Goal: Task Accomplishment & Management: Manage account settings

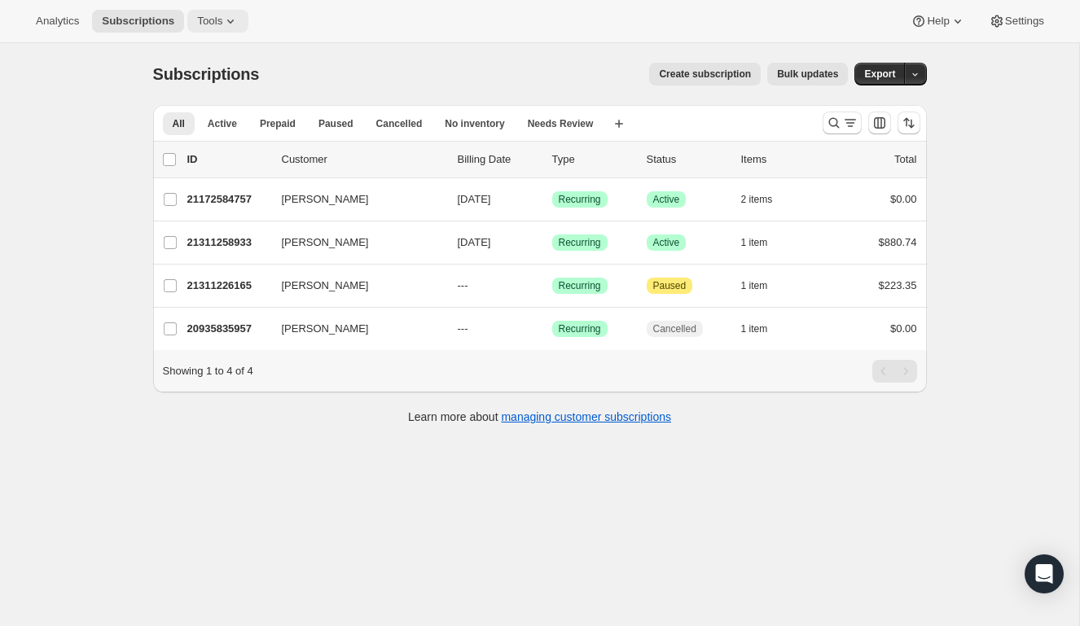
click at [230, 18] on icon at bounding box center [230, 21] width 16 height 16
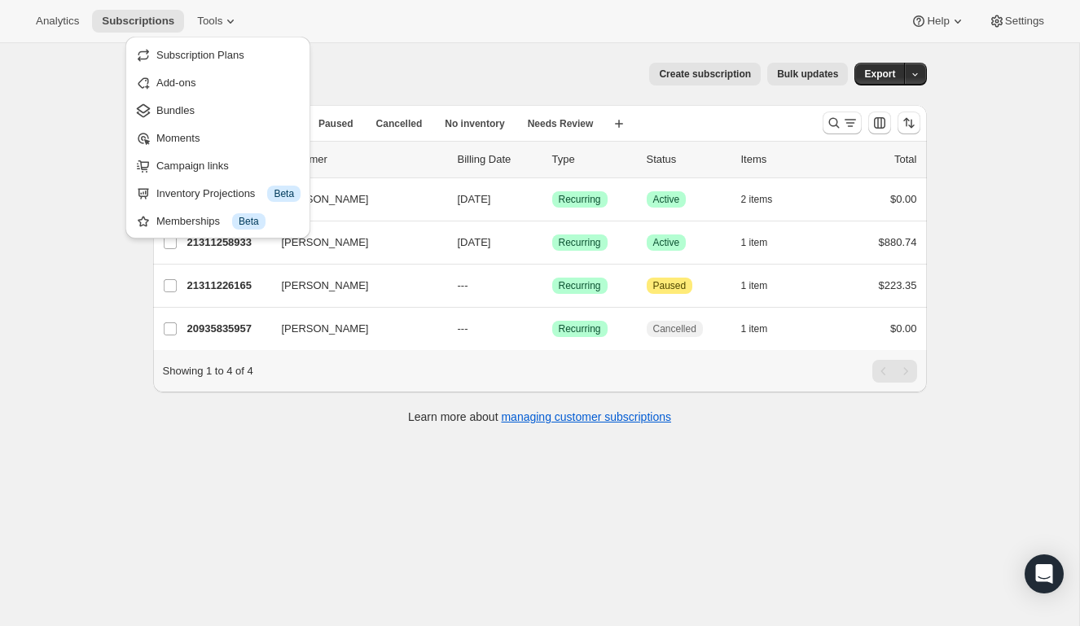
click at [230, 60] on span "Subscription Plans" at bounding box center [200, 55] width 88 height 12
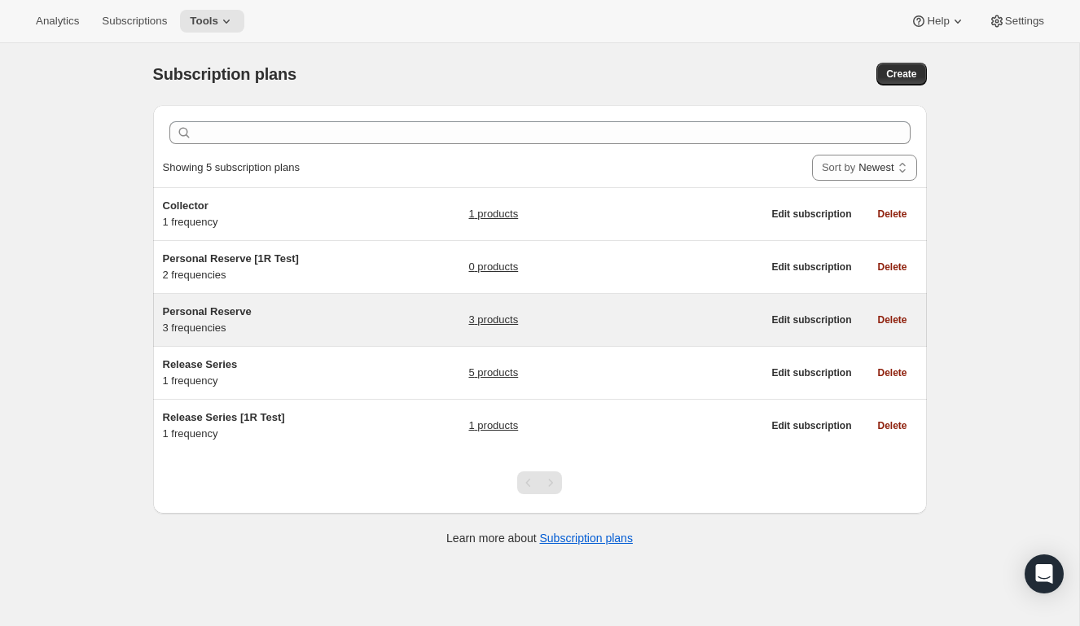
click at [240, 312] on span "Personal Reserve" at bounding box center [207, 311] width 89 height 12
select select "WEEK"
select select "MONTH"
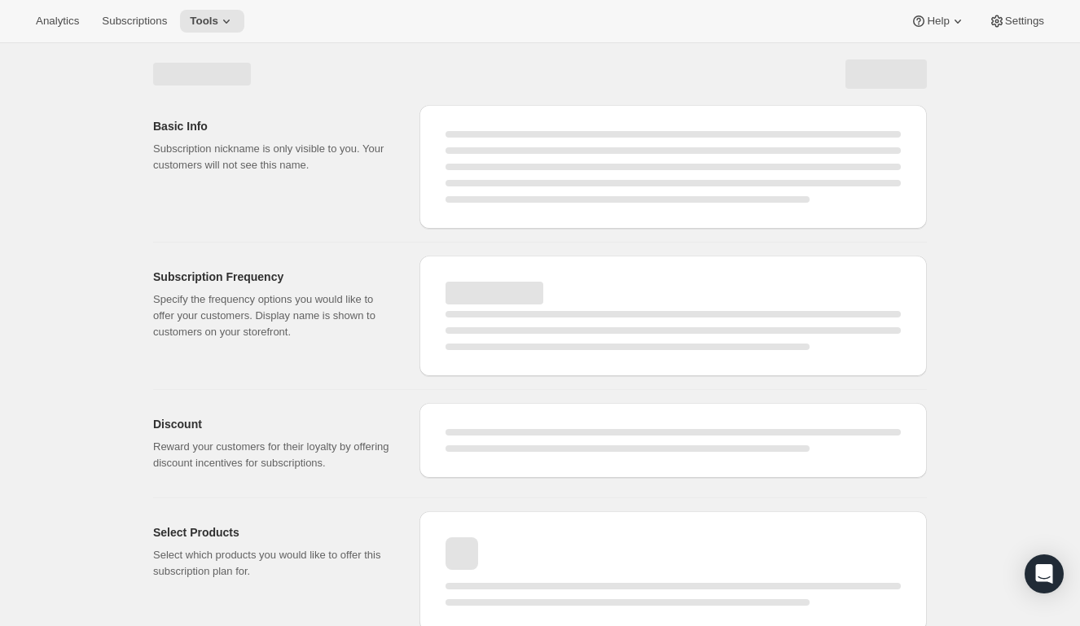
select select "WEEK"
select select "MONTH"
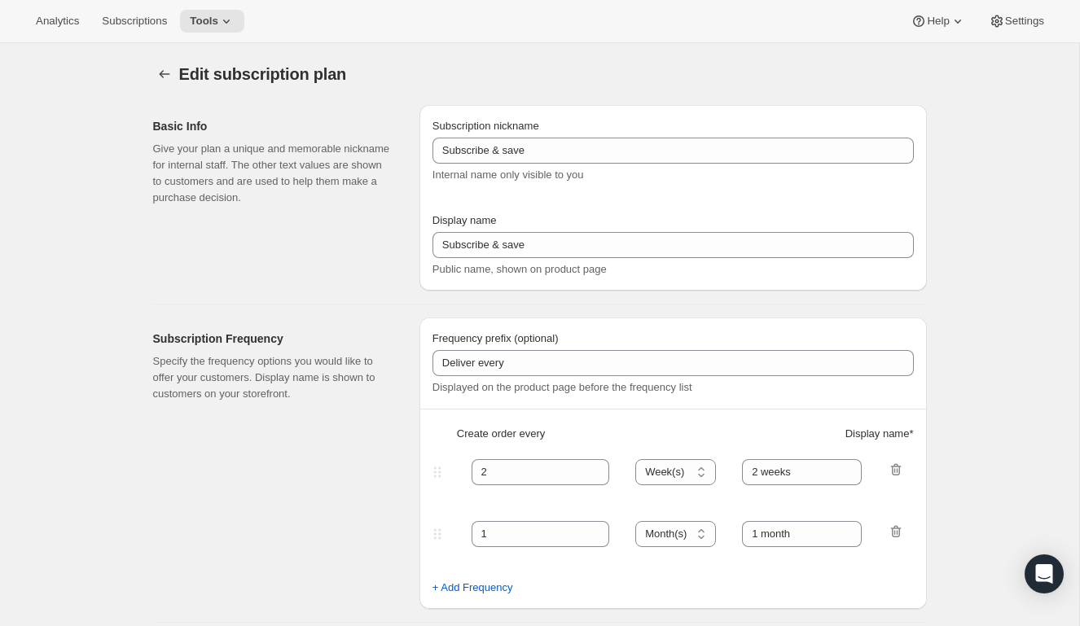
type input "Personal Reserve"
type input "1"
select select "MONTH"
type input "1 month"
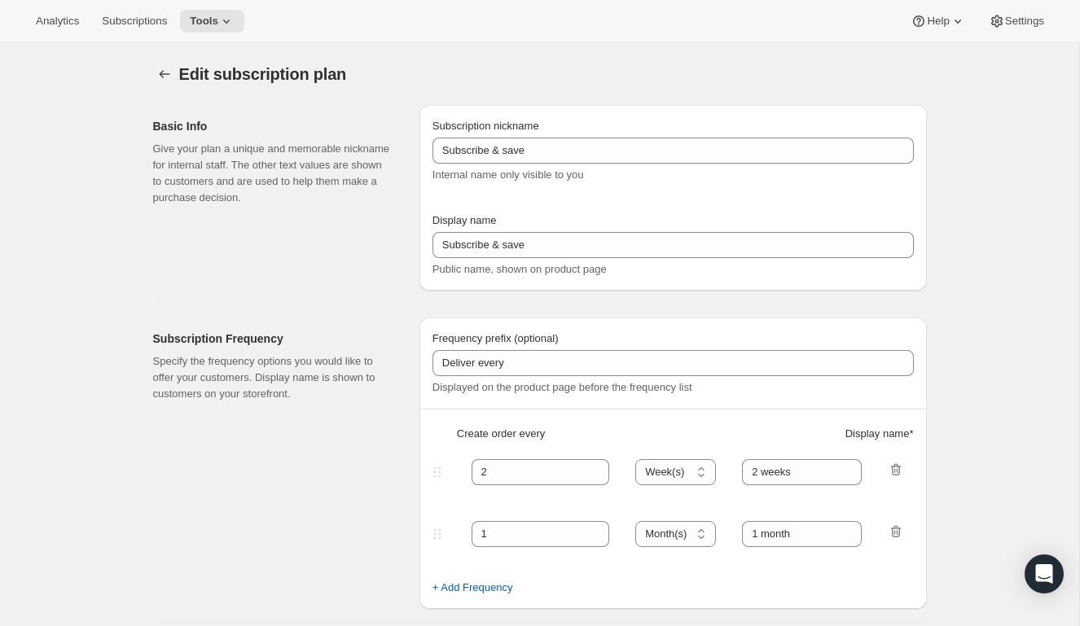
type input "2"
type input "2 Months"
type input "Choose which wines you’d like, how many bottles you’d like of each, and how oft…"
select select "MONTH"
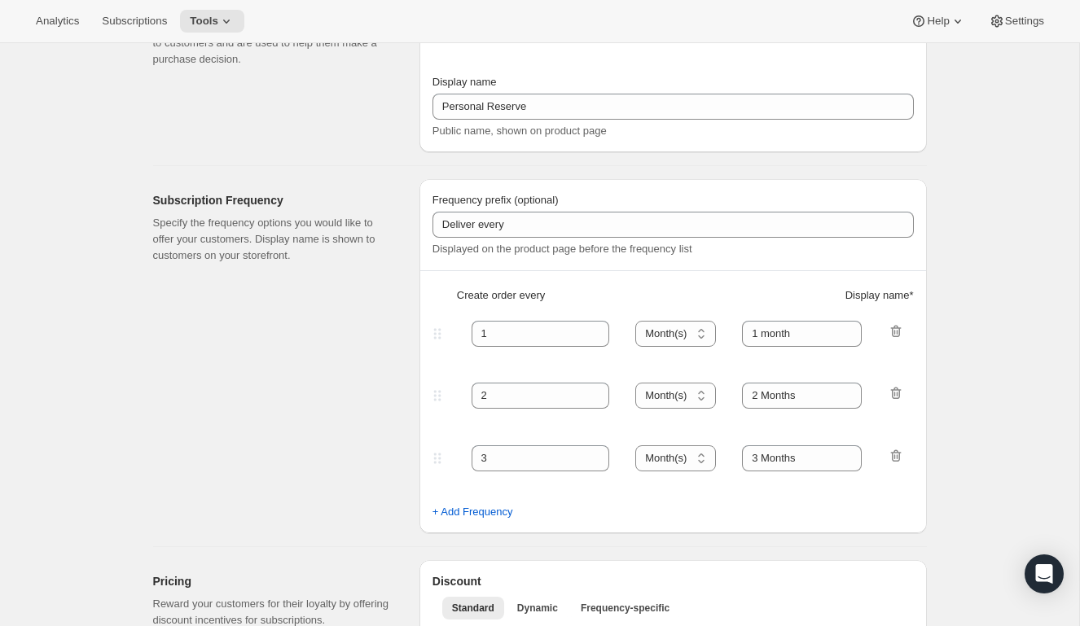
scroll to position [142, 0]
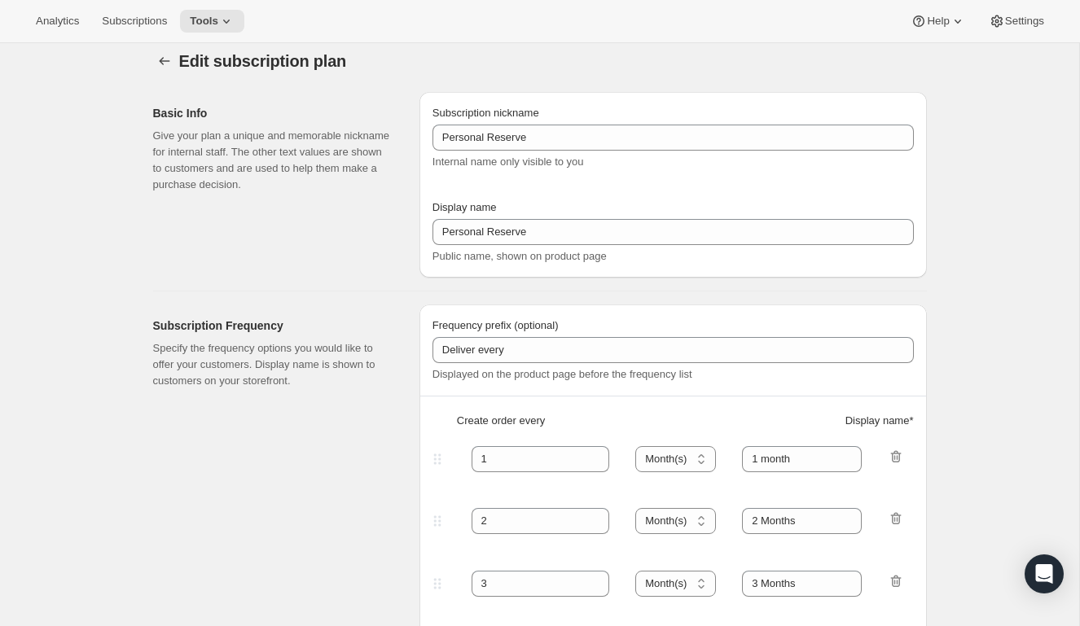
scroll to position [0, 0]
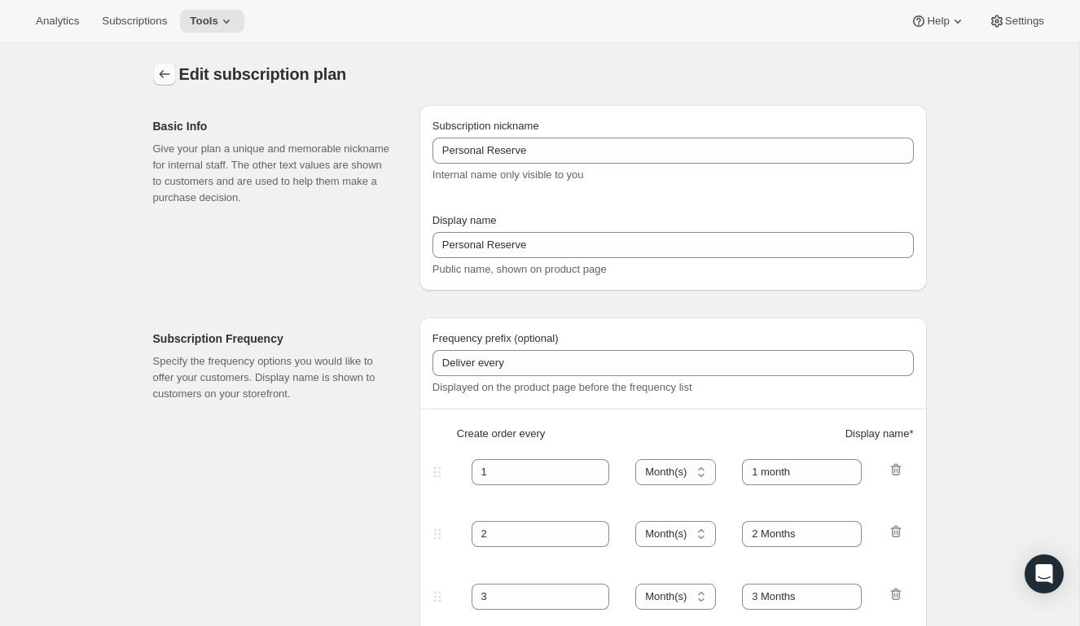
click at [170, 76] on icon "Subscription plans" at bounding box center [164, 74] width 16 height 16
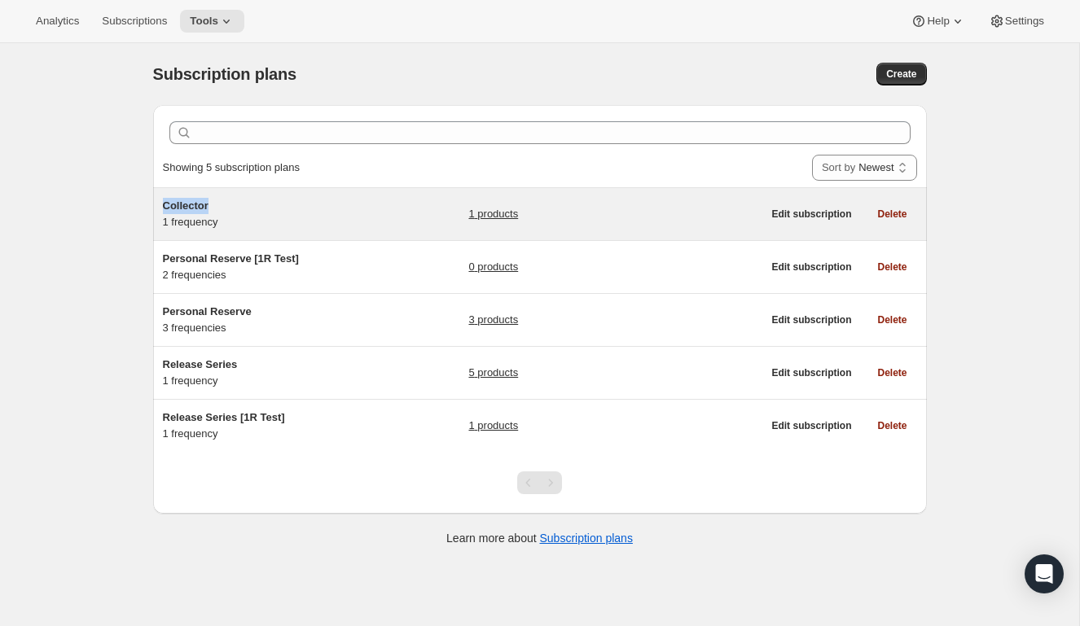
drag, startPoint x: 165, startPoint y: 206, endPoint x: 203, endPoint y: 207, distance: 37.5
click at [151, 206] on div "Clear Showing 5 subscription plans Sort by Newest Oldest Recently updated Least…" at bounding box center [533, 327] width 786 height 471
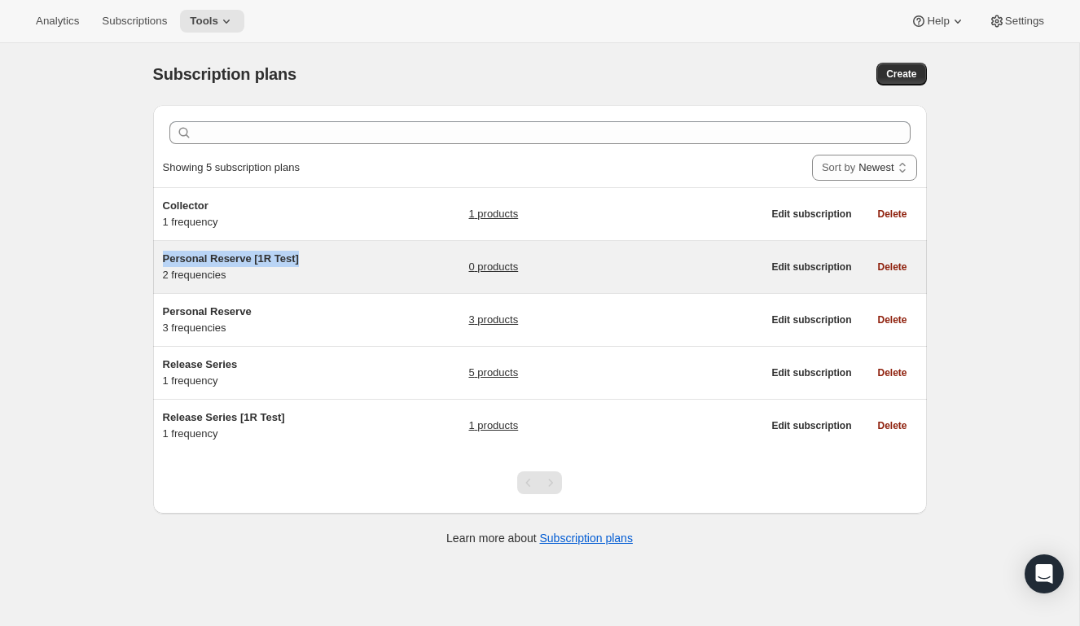
drag, startPoint x: 332, startPoint y: 256, endPoint x: 156, endPoint y: 257, distance: 175.9
click at [156, 257] on div "Personal Reserve [1R Test] 2 frequencies 0 products Edit subscription Delete" at bounding box center [539, 267] width 773 height 52
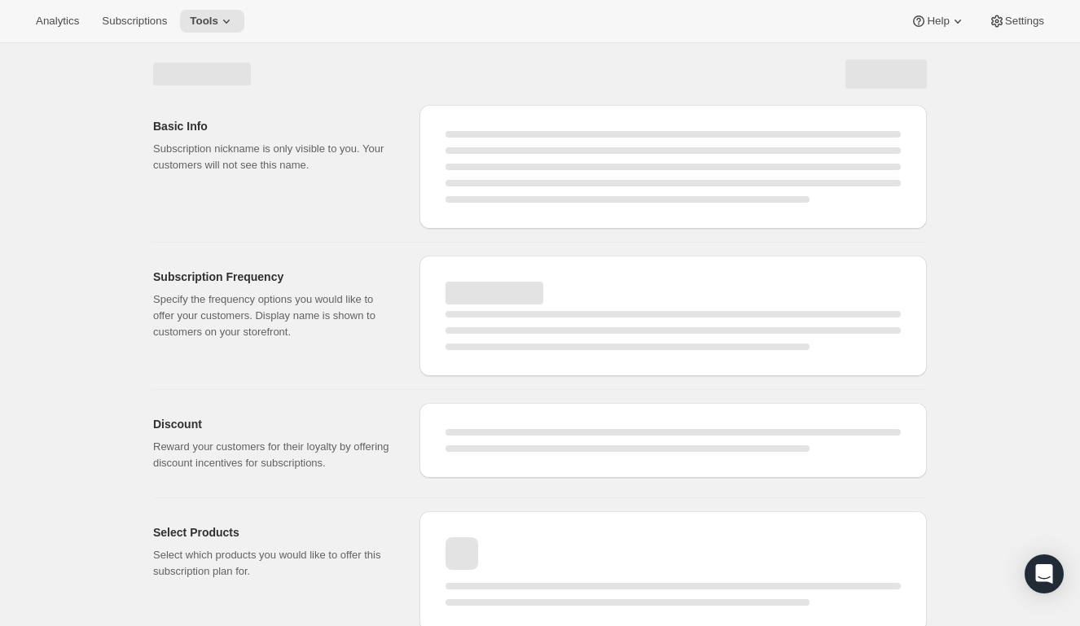
select select "WEEK"
select select "MONTH"
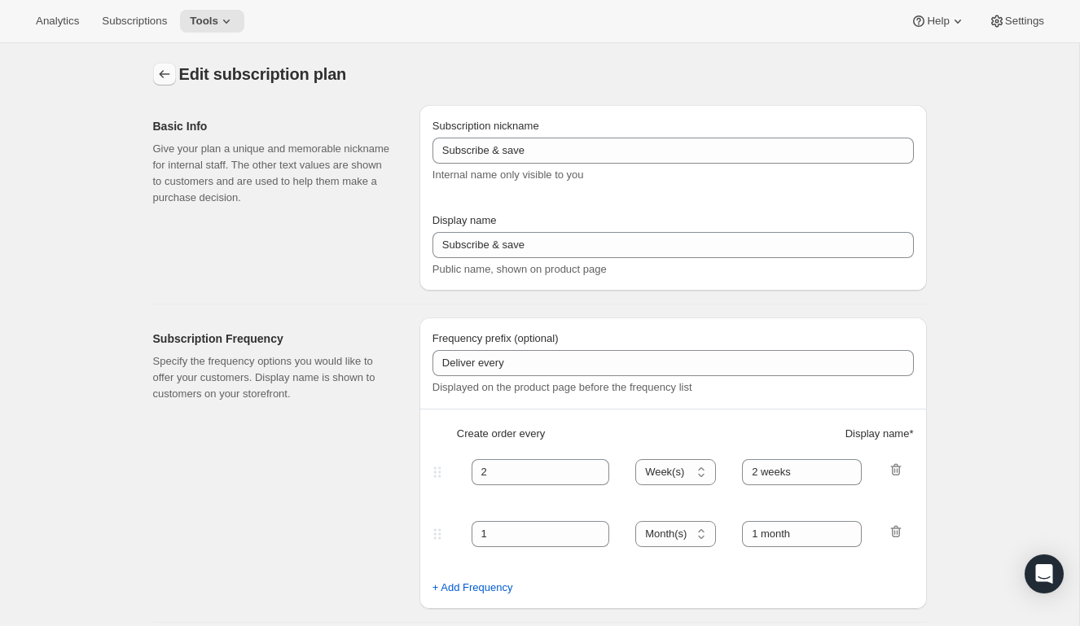
type input "Personal Reserve [1R Test]"
click at [160, 76] on icon "Subscription plans" at bounding box center [164, 74] width 16 height 16
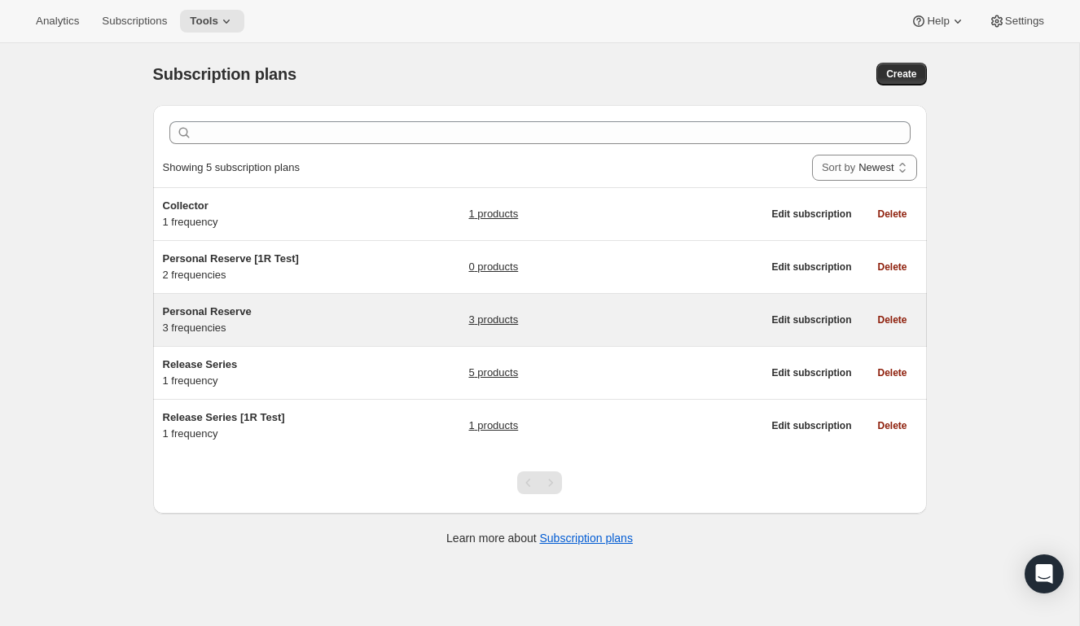
click at [240, 313] on span "Personal Reserve" at bounding box center [207, 311] width 89 height 12
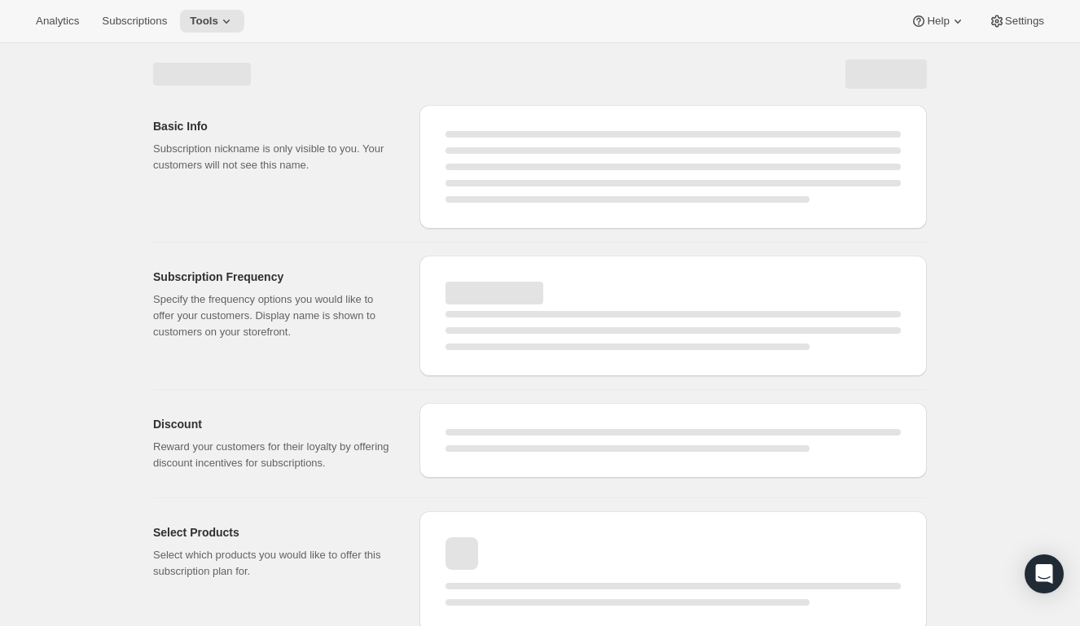
select select "WEEK"
select select "MONTH"
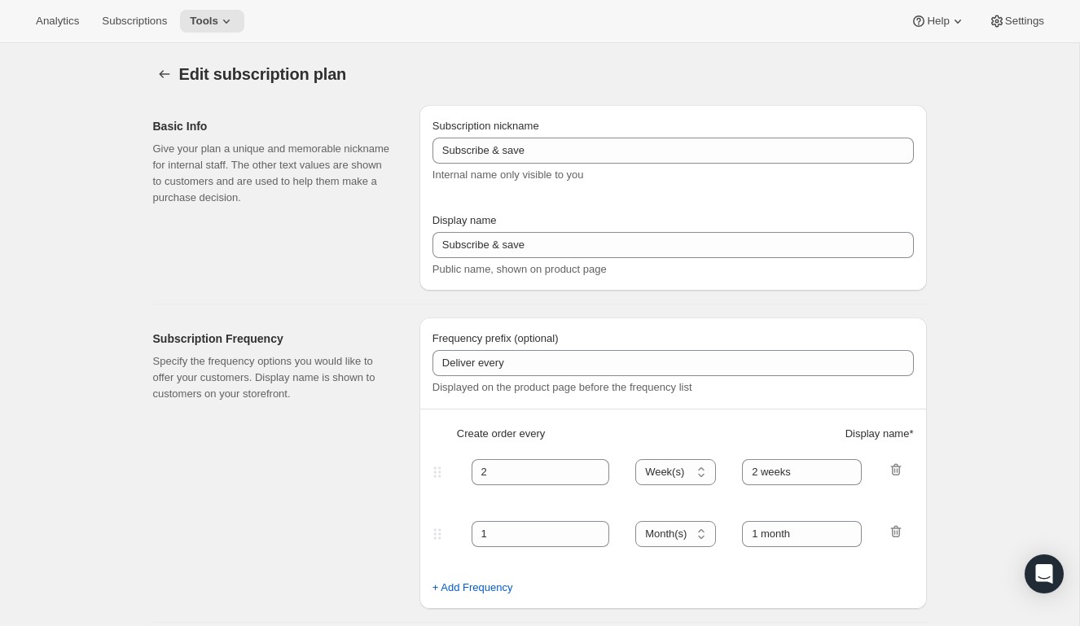
type input "Personal Reserve"
type input "1"
select select "MONTH"
type input "1 month"
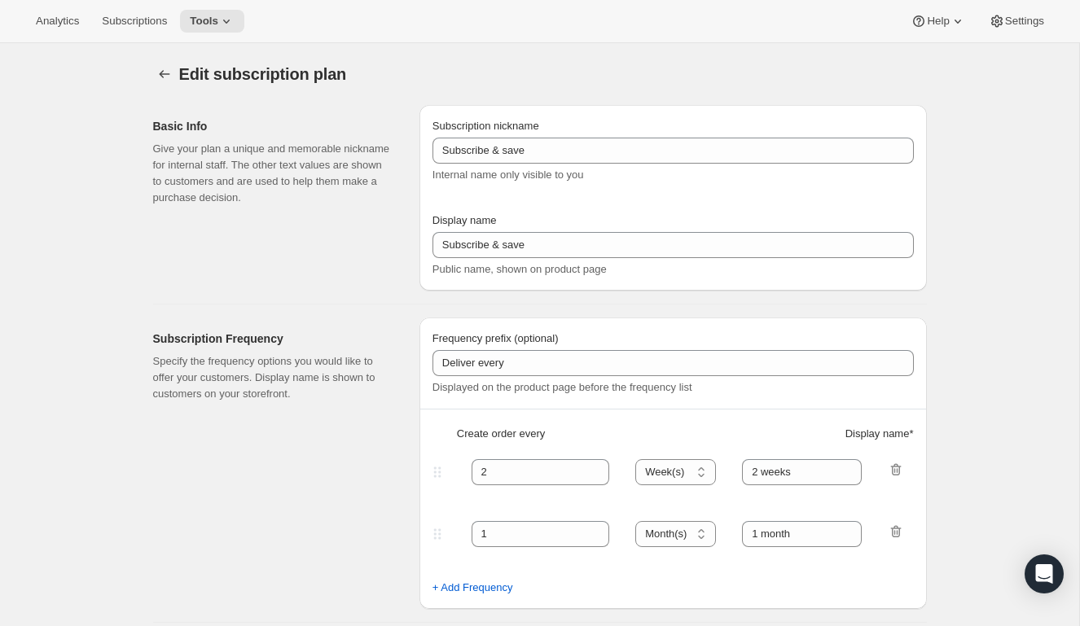
type input "2"
type input "2 Months"
type input "Choose which wines you’d like, how many bottles you’d like of each, and how oft…"
select select "MONTH"
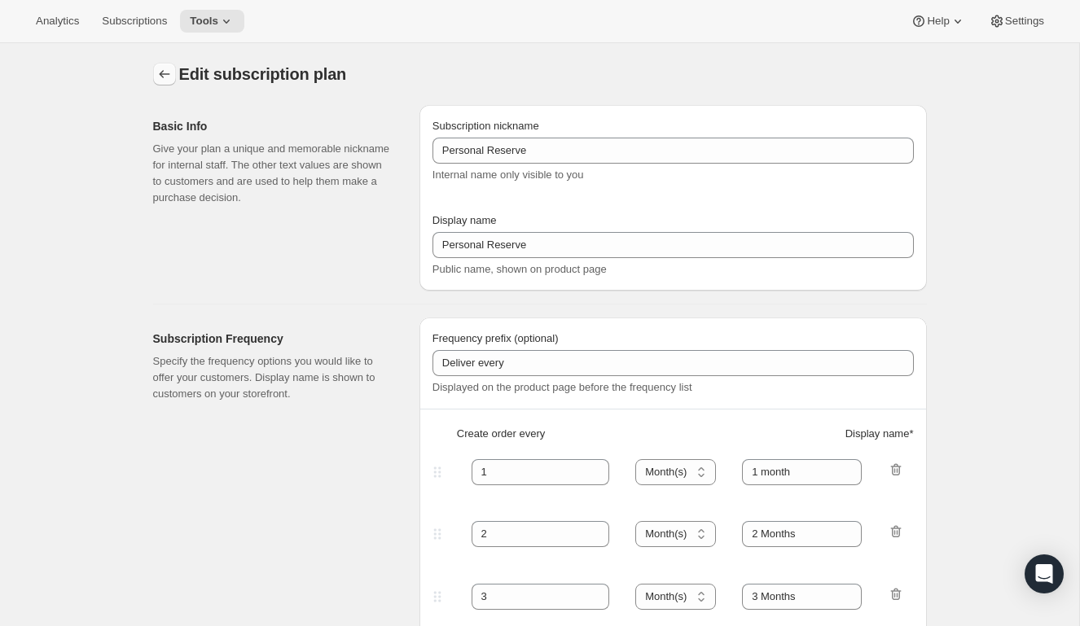
click at [167, 73] on icon "Subscription plans" at bounding box center [164, 74] width 16 height 16
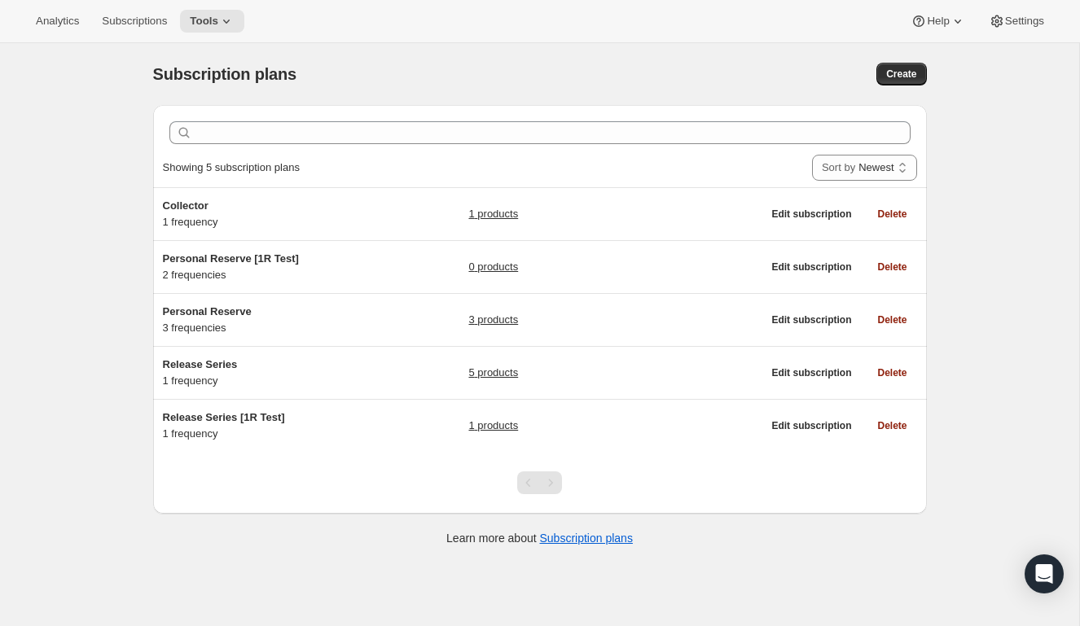
click at [452, 79] on div "Subscription plans" at bounding box center [366, 74] width 427 height 23
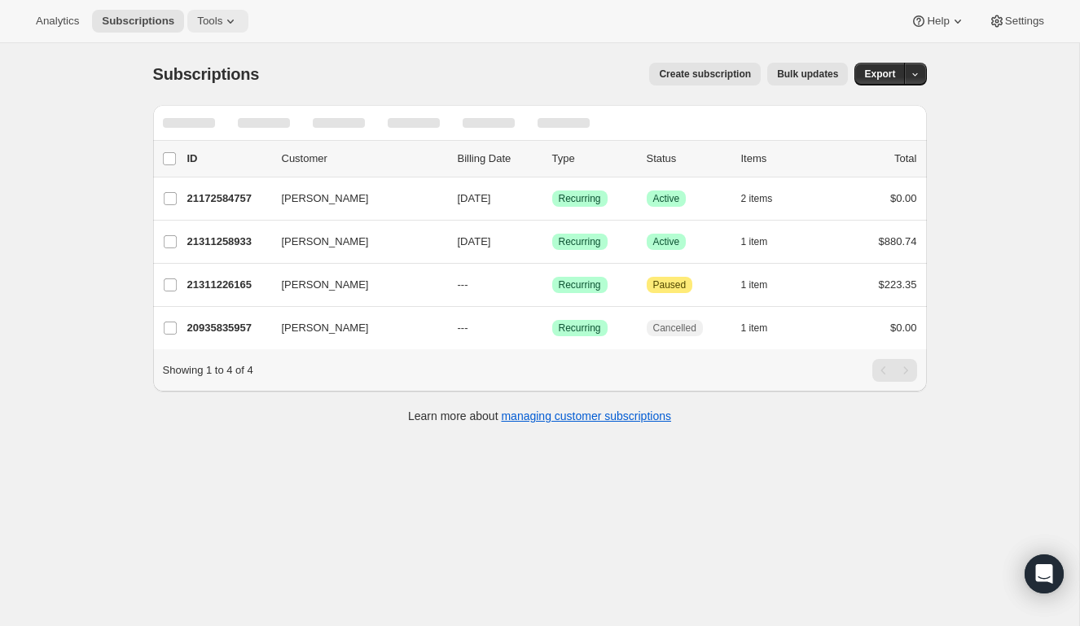
click at [238, 20] on icon at bounding box center [230, 21] width 16 height 16
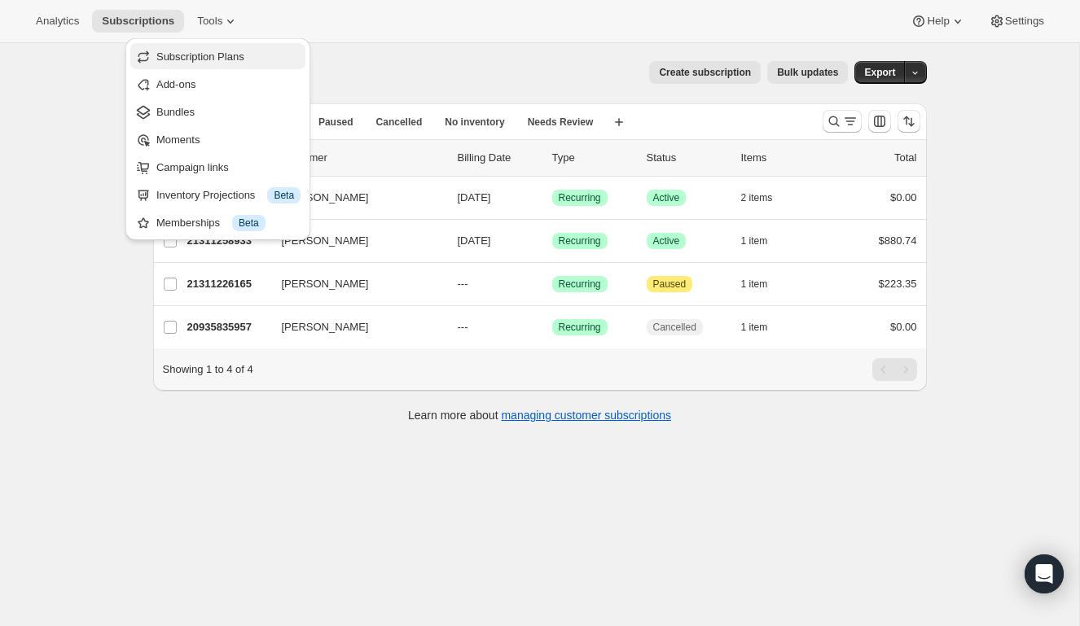
scroll to position [3, 0]
click at [239, 56] on span "Subscription Plans" at bounding box center [200, 55] width 88 height 12
